Goal: Information Seeking & Learning: Learn about a topic

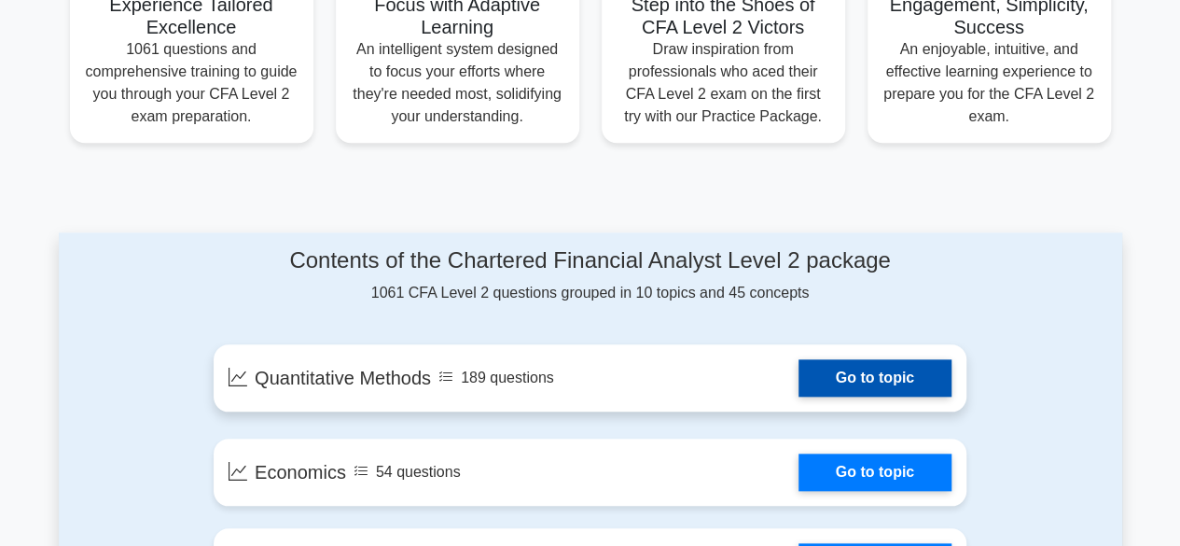
scroll to position [767, 0]
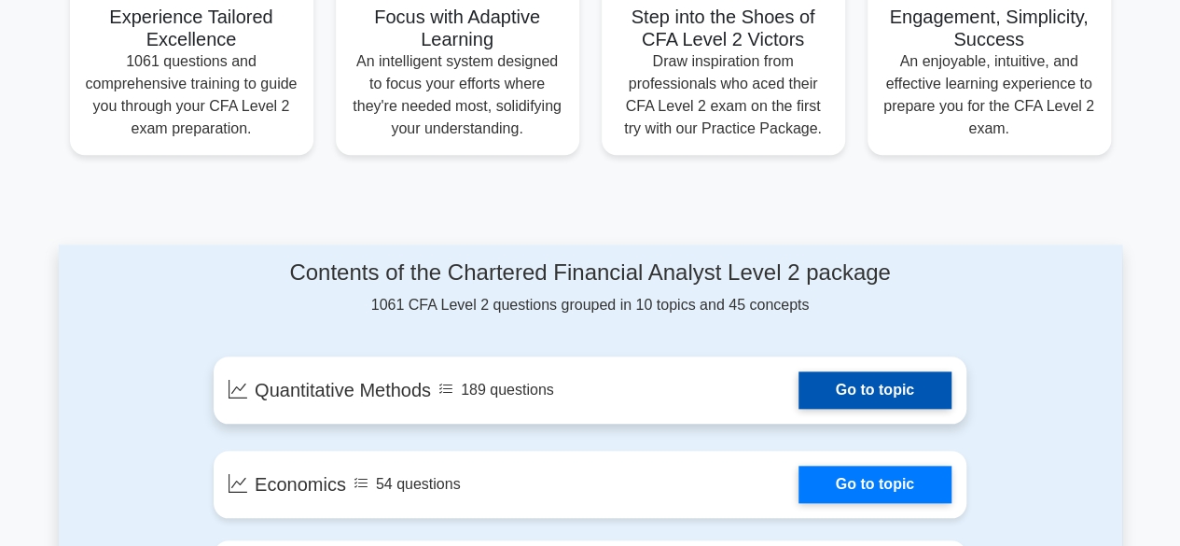
click at [858, 373] on link "Go to topic" at bounding box center [874, 389] width 153 height 37
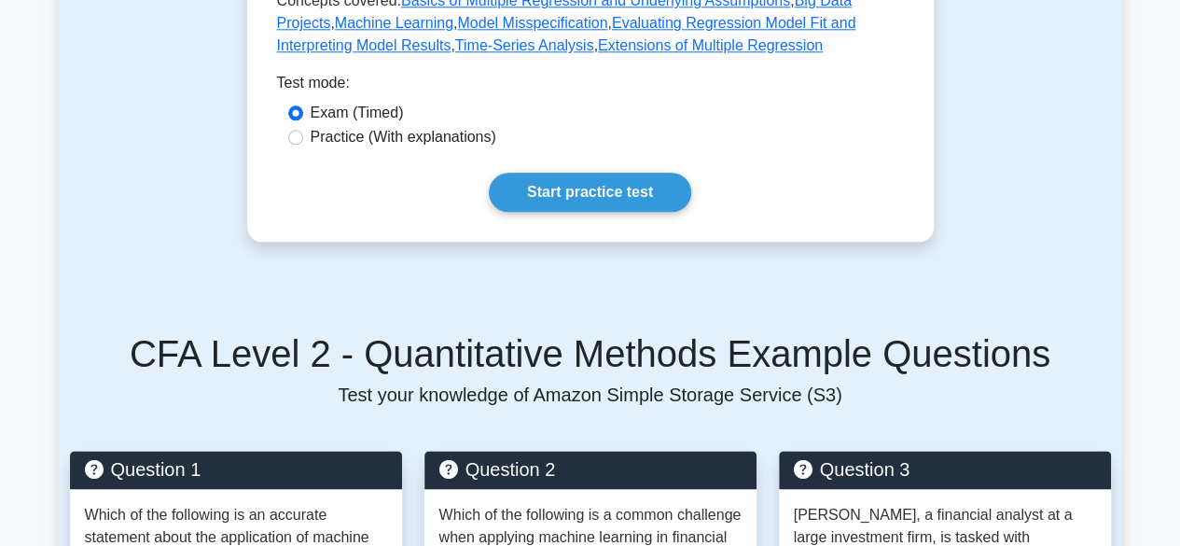
scroll to position [1096, 0]
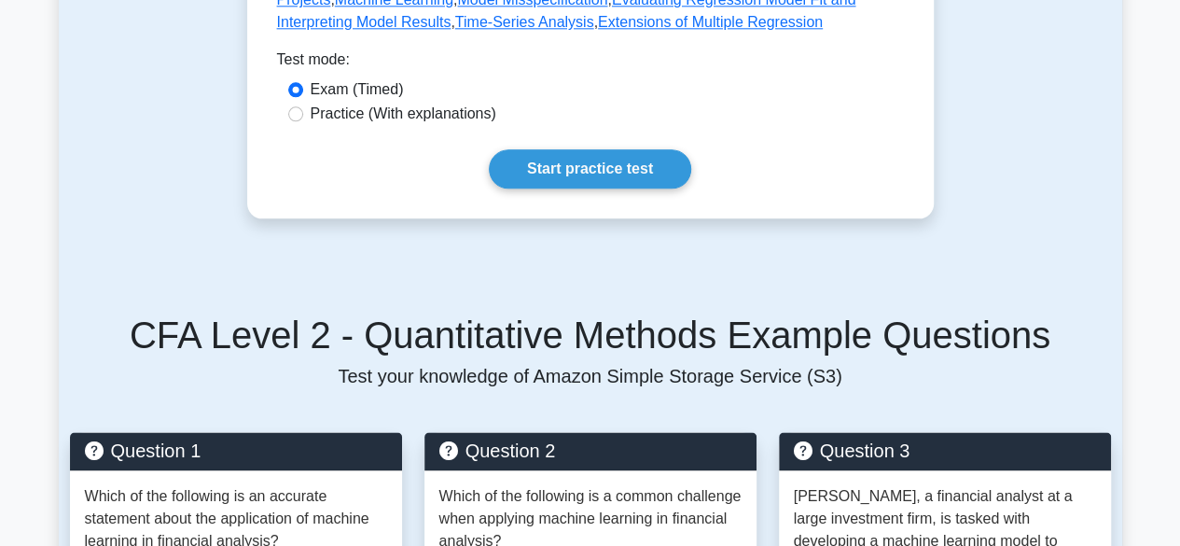
click at [578, 173] on link "Start practice test" at bounding box center [590, 168] width 202 height 39
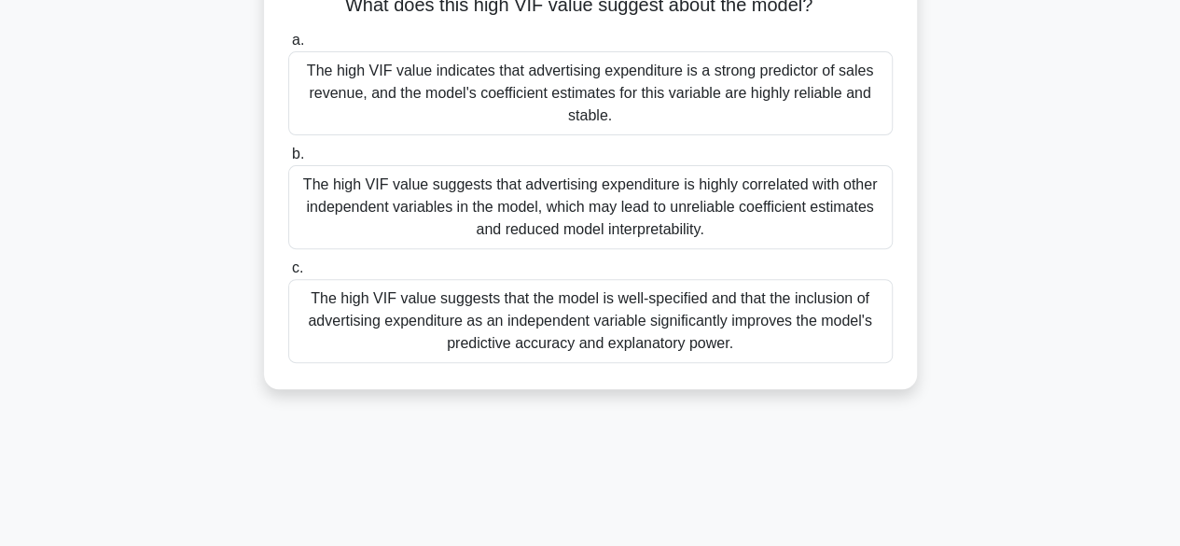
scroll to position [240, 0]
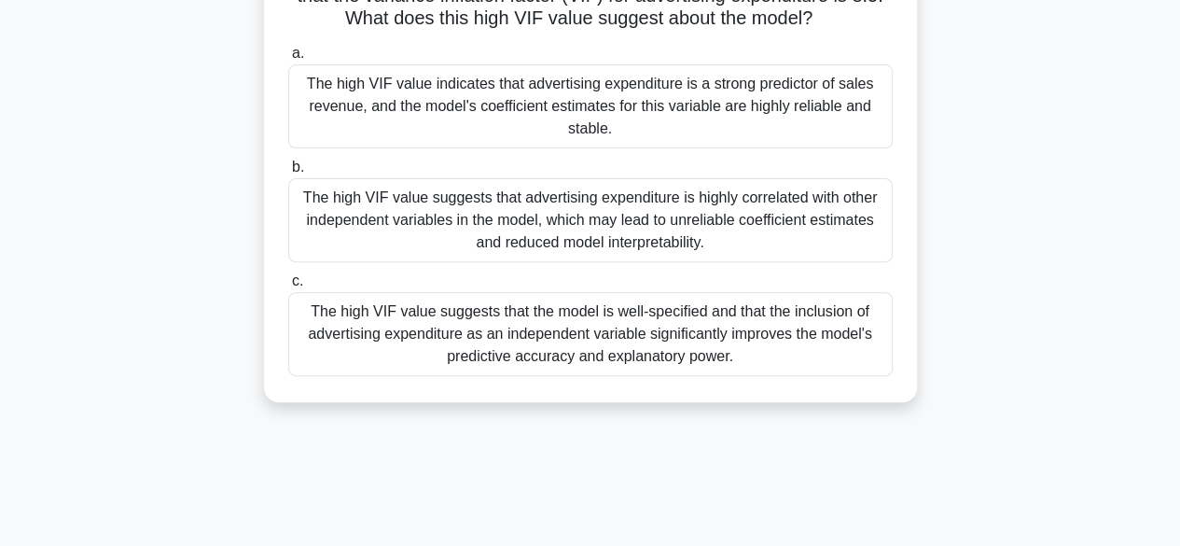
click at [387, 203] on div "The high VIF value suggests that advertising expenditure is highly correlated w…" at bounding box center [590, 220] width 604 height 84
click at [288, 174] on input "b. The high VIF value suggests that advertising expenditure is highly correlate…" at bounding box center [288, 167] width 0 height 12
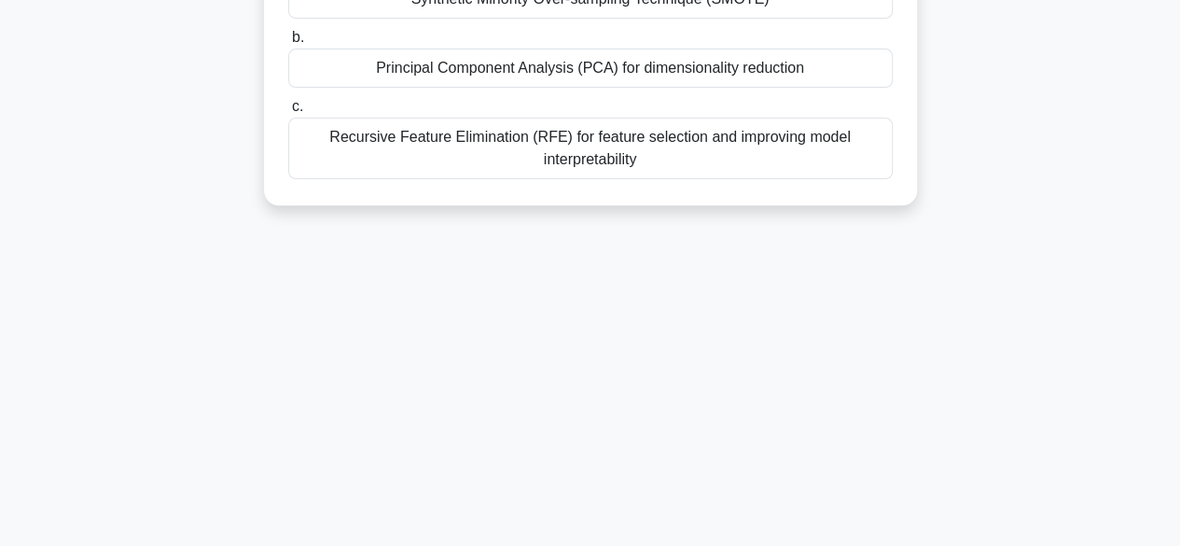
scroll to position [0, 0]
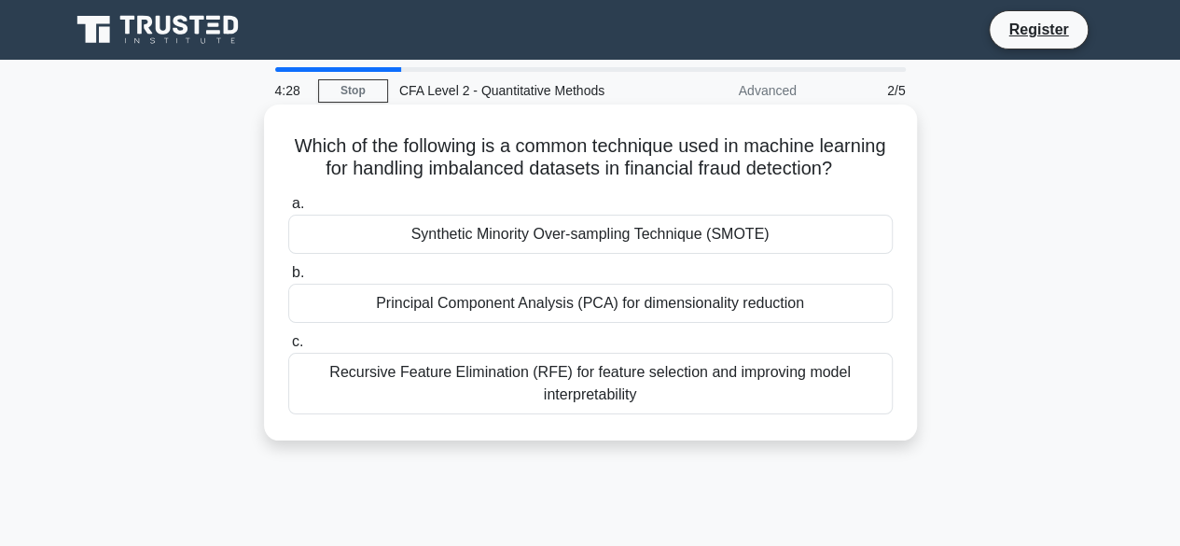
click at [540, 254] on div "Synthetic Minority Over-sampling Technique (SMOTE)" at bounding box center [590, 234] width 604 height 39
click at [288, 210] on input "a. Synthetic Minority Over-sampling Technique (SMOTE)" at bounding box center [288, 204] width 0 height 12
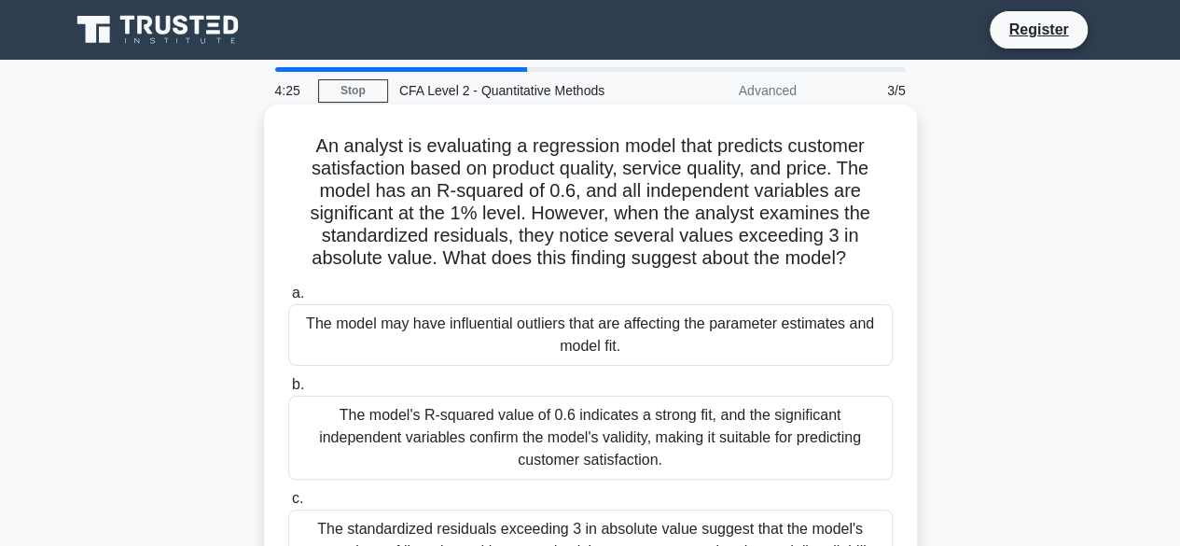
click at [486, 339] on div "The model may have influential outliers that are affecting the parameter estima…" at bounding box center [590, 335] width 604 height 62
click at [288, 299] on input "a. The model may have influential outliers that are affecting the parameter est…" at bounding box center [288, 293] width 0 height 12
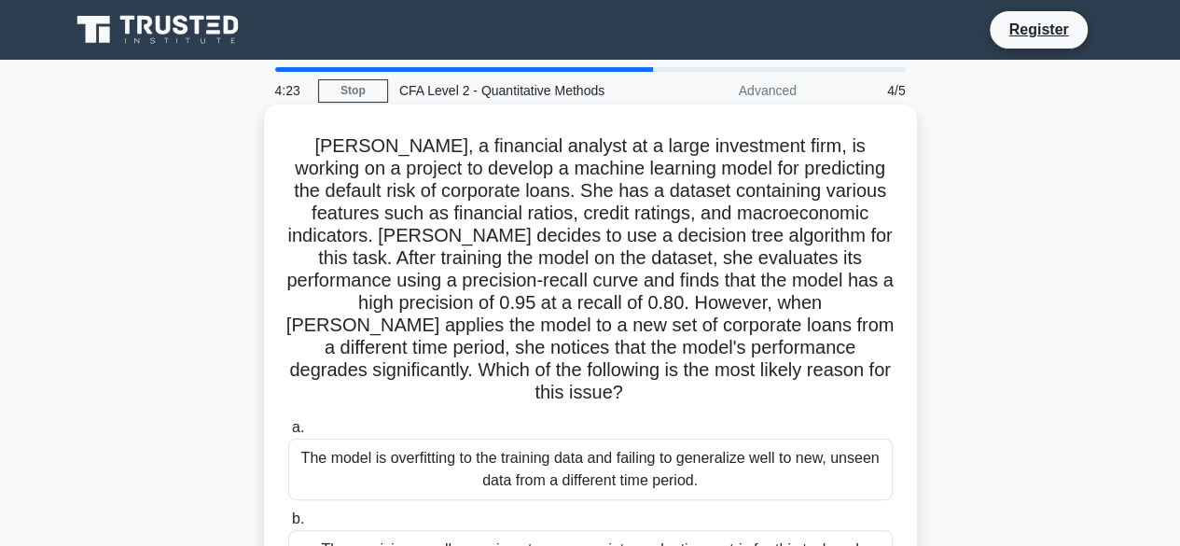
click at [487, 452] on div "The model is overfitting to the training data and failing to generalize well to…" at bounding box center [590, 469] width 604 height 62
click at [288, 434] on input "a. The model is overfitting to the training data and failing to generalize well…" at bounding box center [288, 428] width 0 height 12
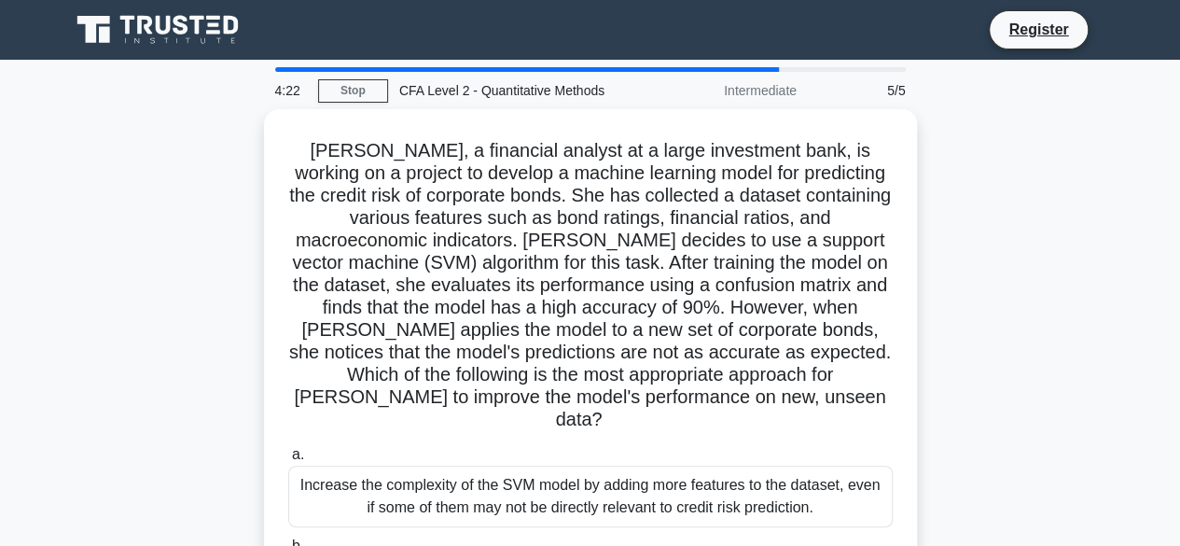
click at [487, 465] on div "Increase the complexity of the SVM model by adding more features to the dataset…" at bounding box center [590, 496] width 604 height 62
click at [288, 452] on input "a. Increase the complexity of the SVM model by adding more features to the data…" at bounding box center [288, 455] width 0 height 12
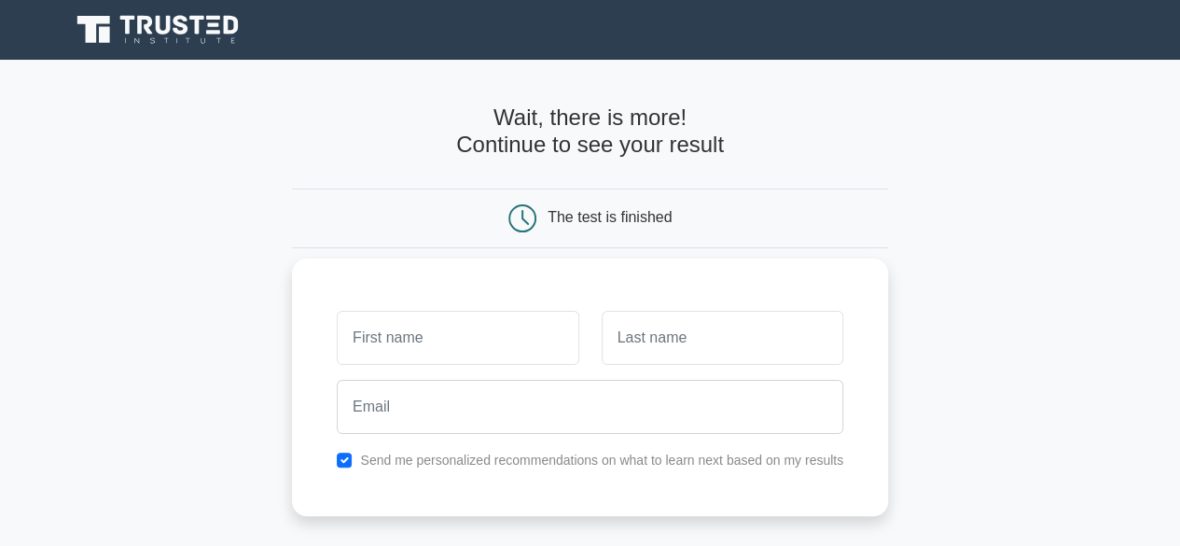
click at [422, 312] on input "text" at bounding box center [458, 338] width 242 height 54
type input "avinash"
